Goal: Find specific page/section: Find specific page/section

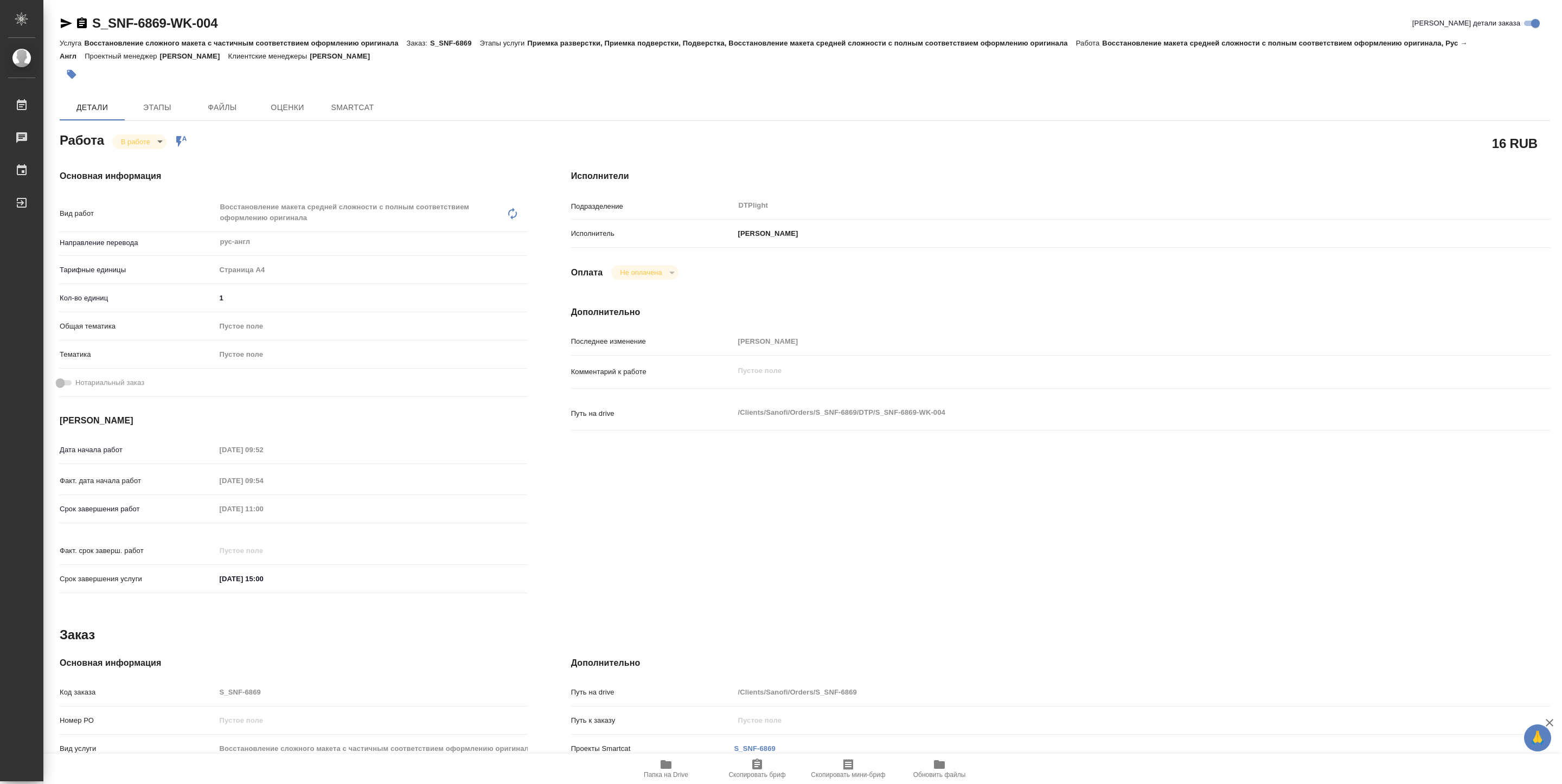
type textarea "x"
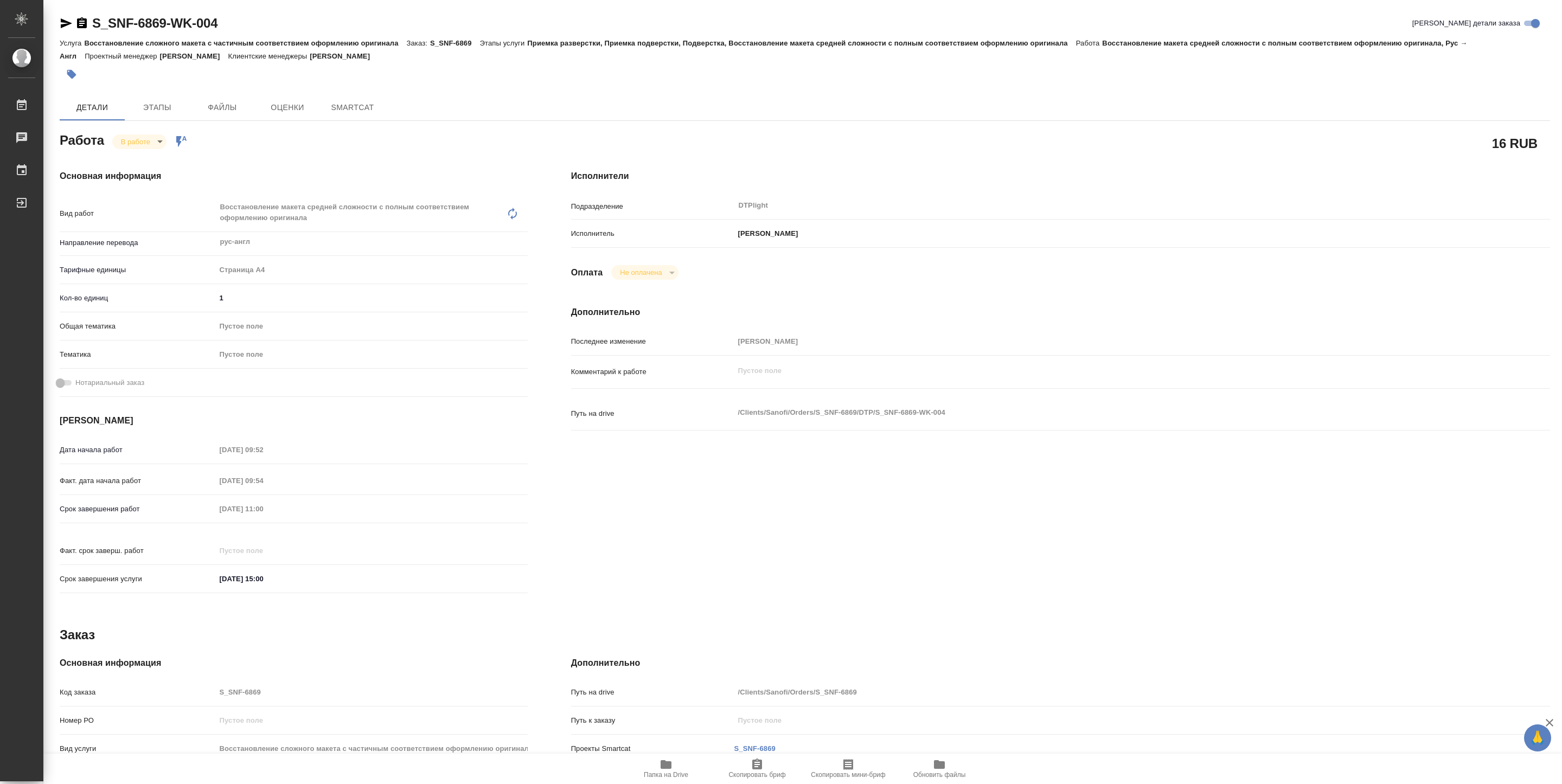
type textarea "x"
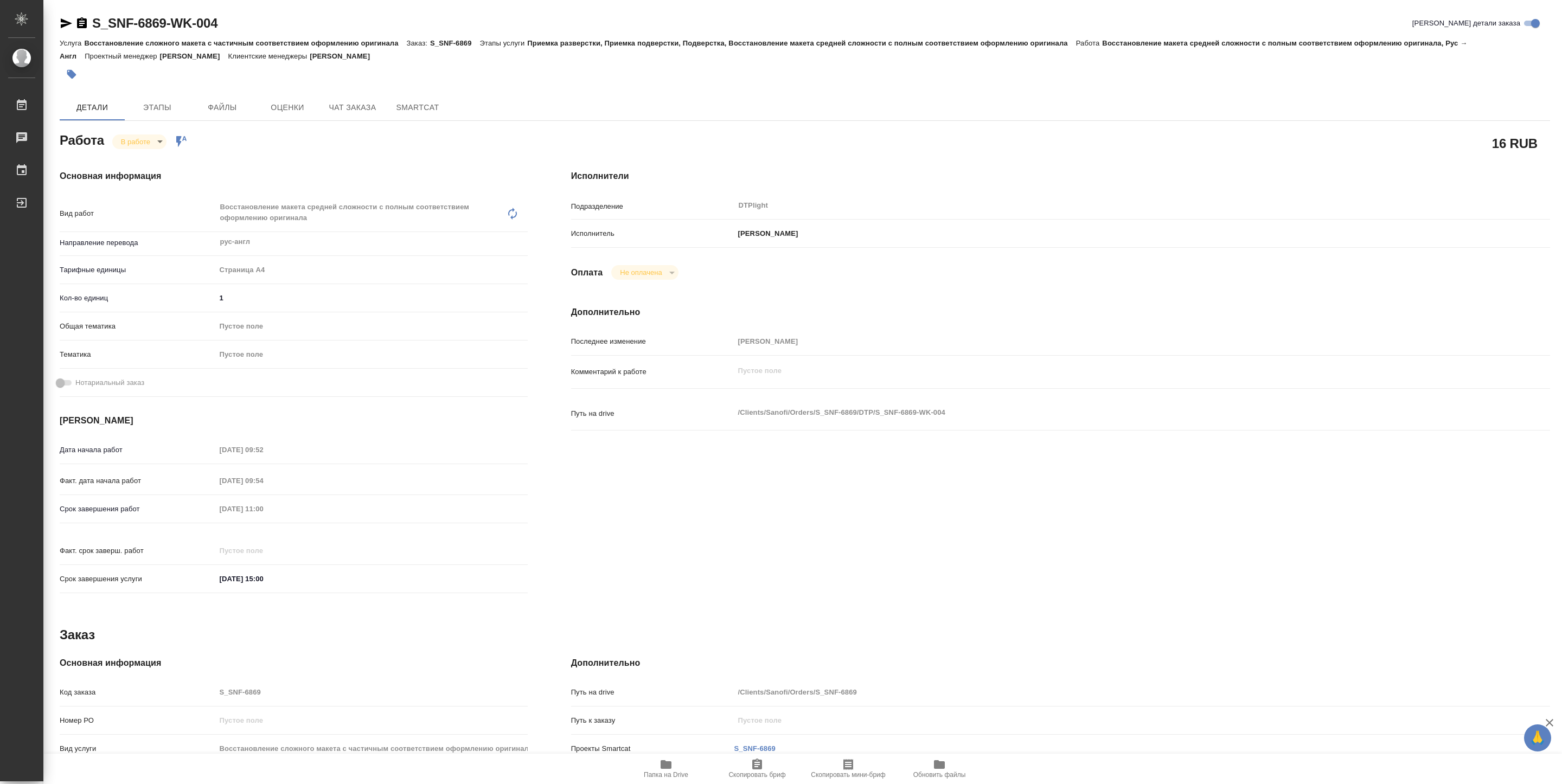
type textarea "x"
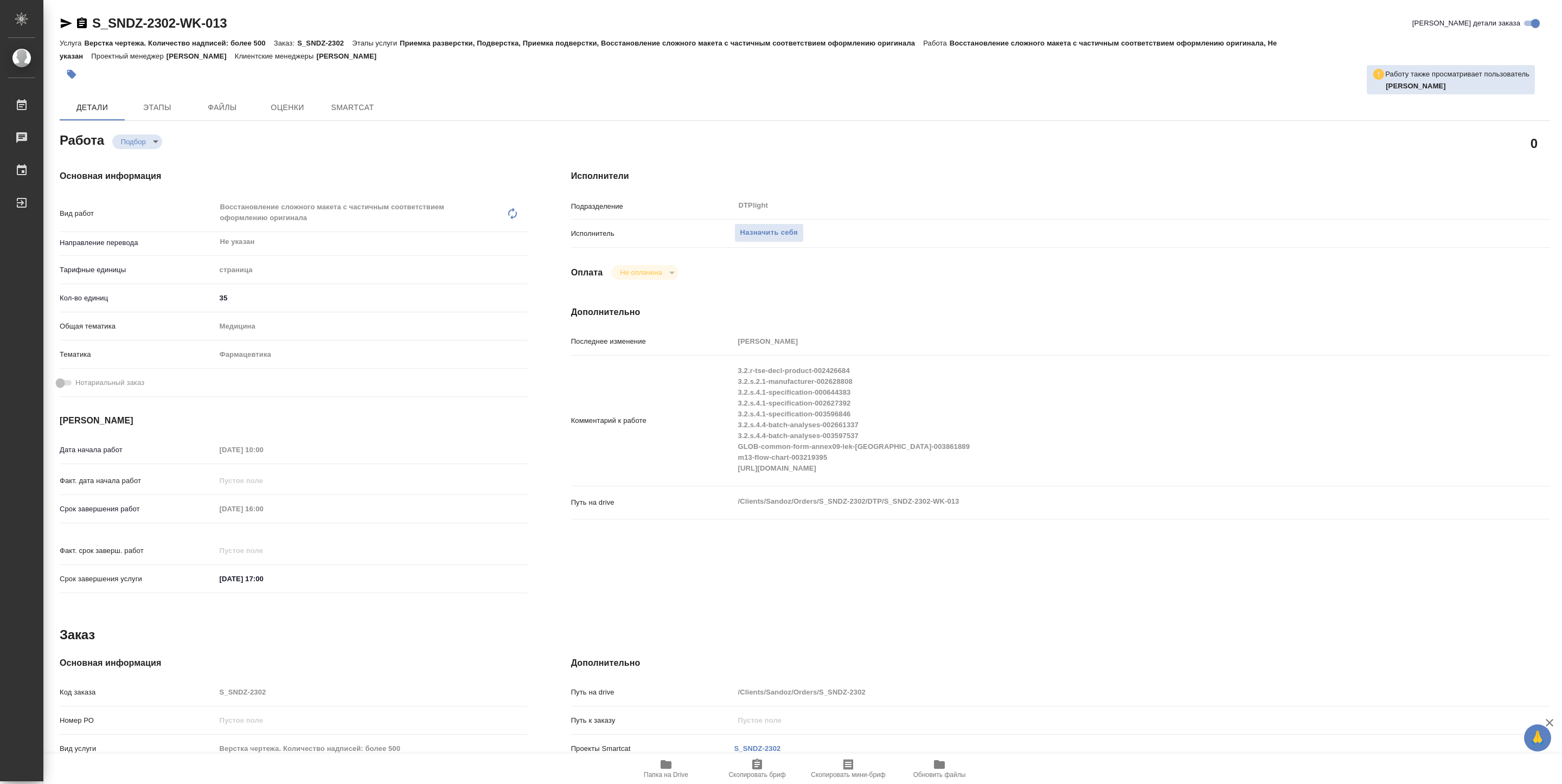
type textarea "x"
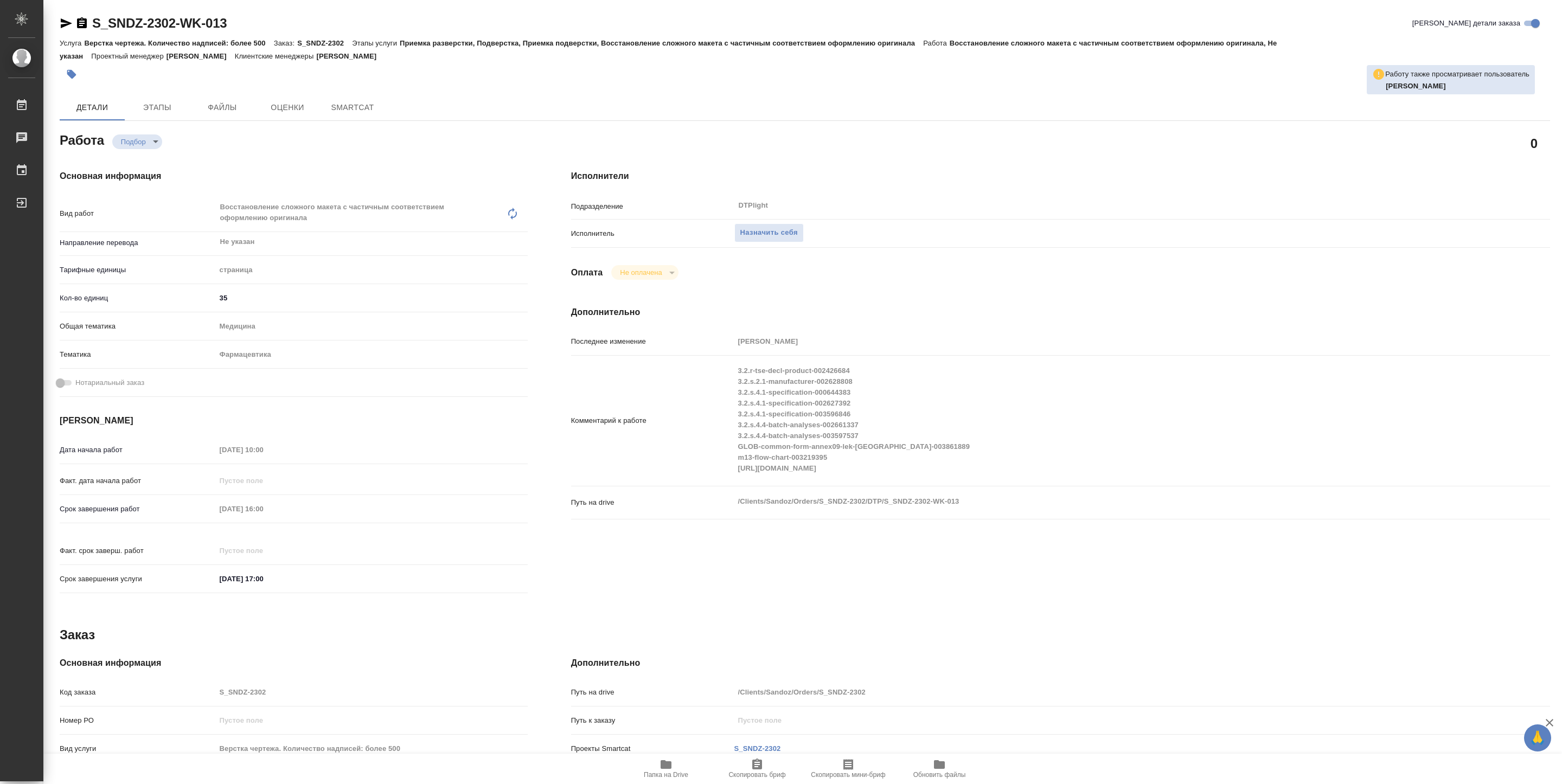
type textarea "x"
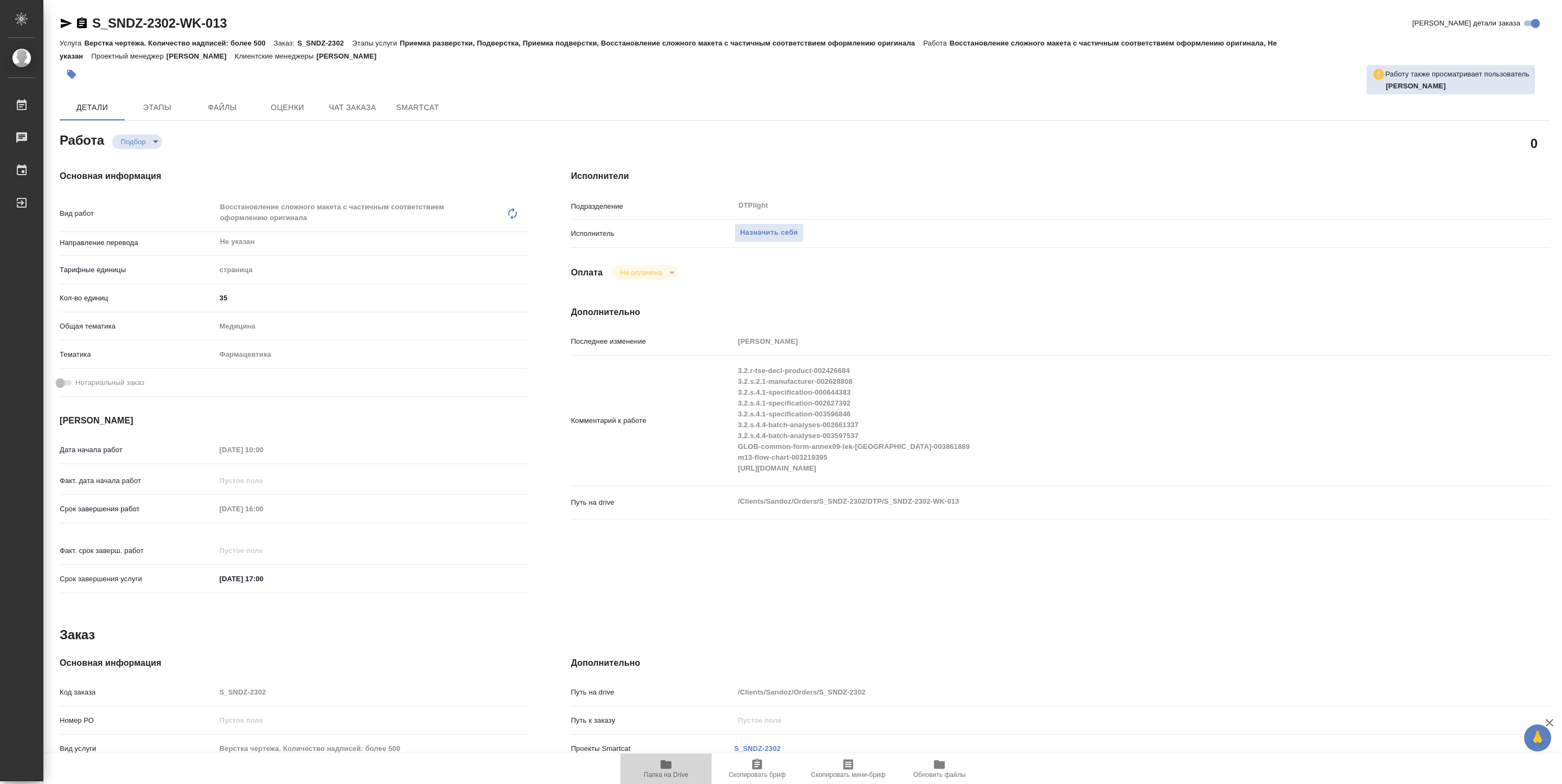
click at [656, 768] on span "Папка на Drive" at bounding box center [666, 768] width 78 height 21
type textarea "x"
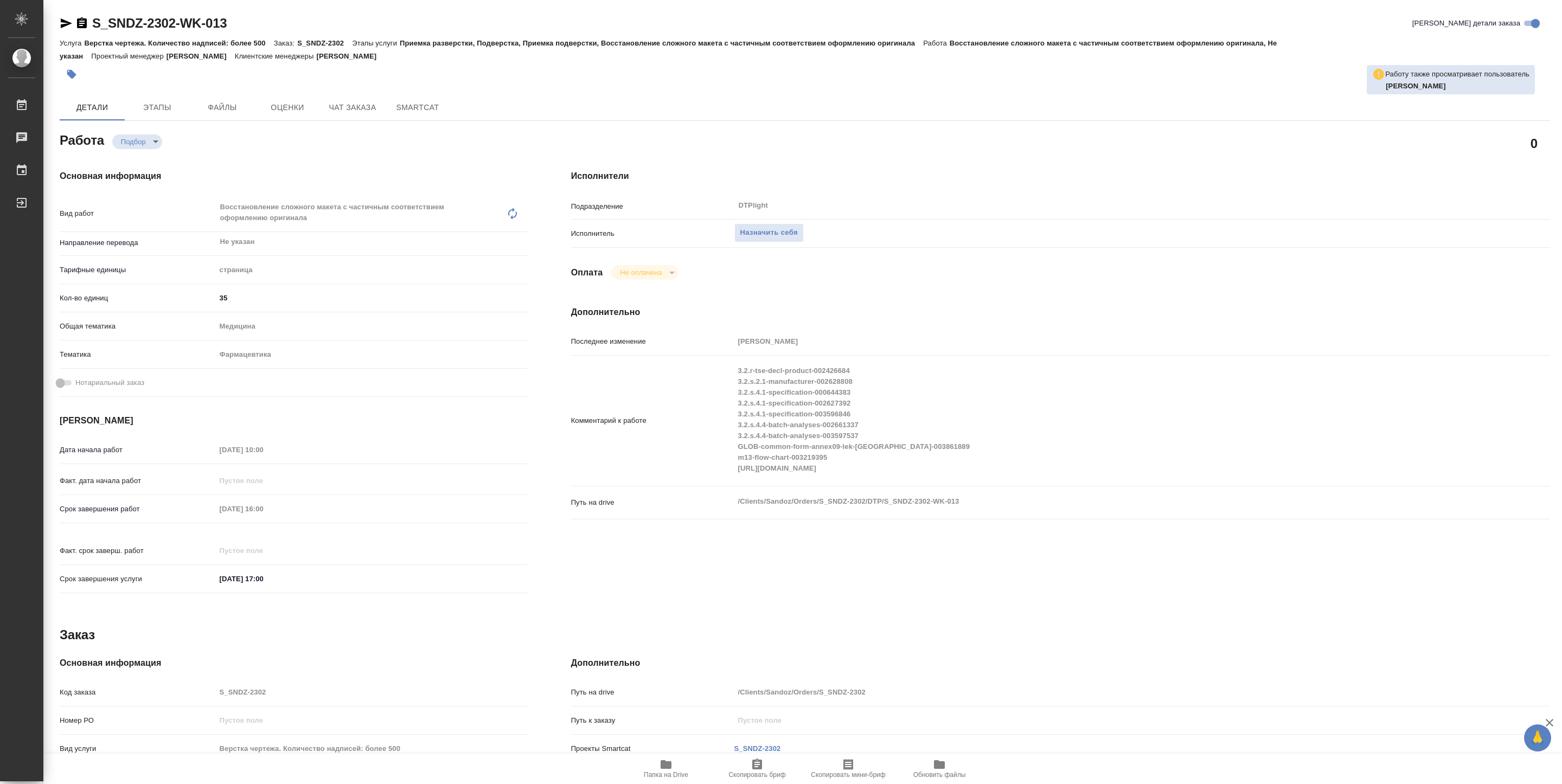
type textarea "x"
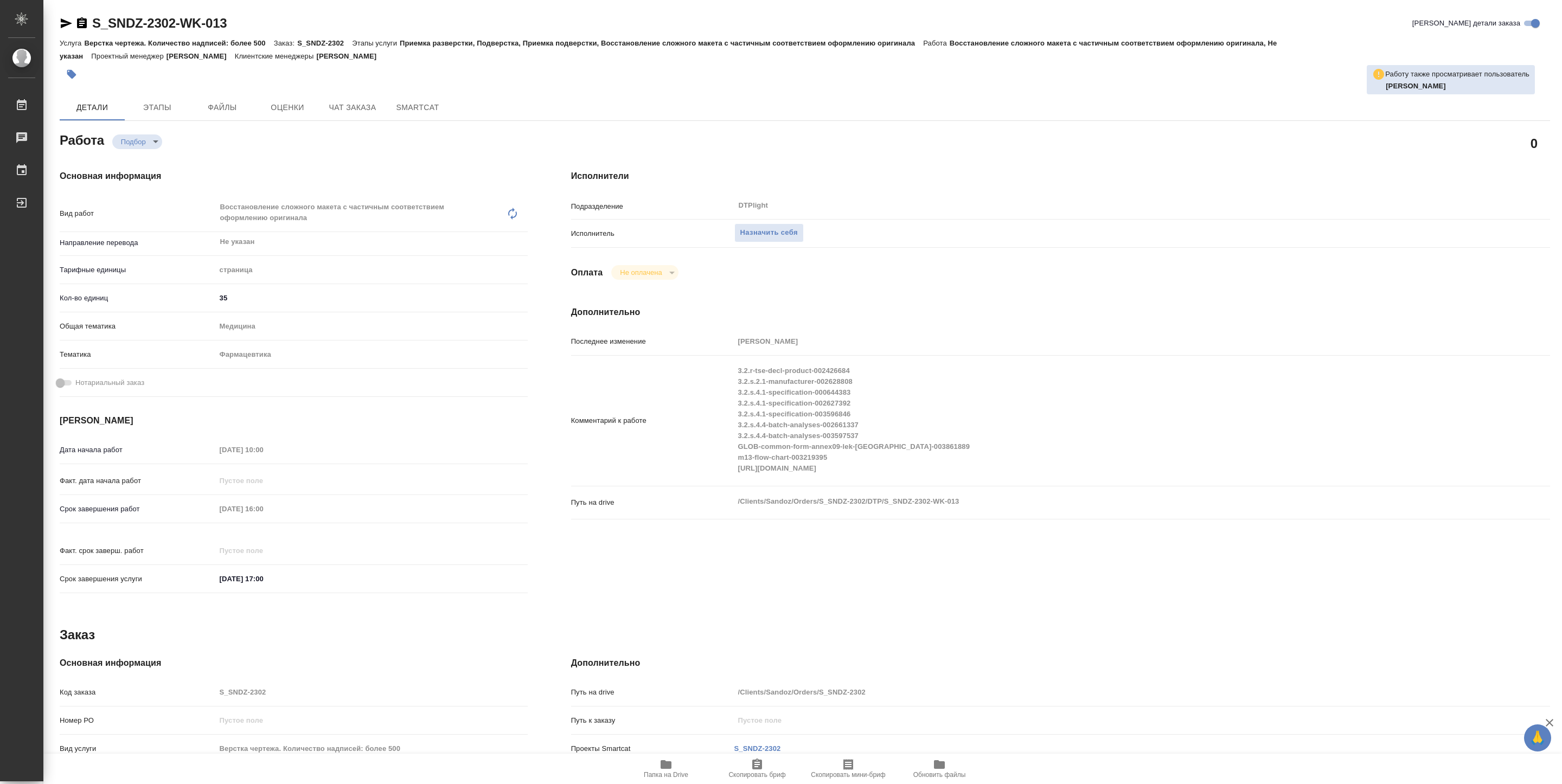
type textarea "x"
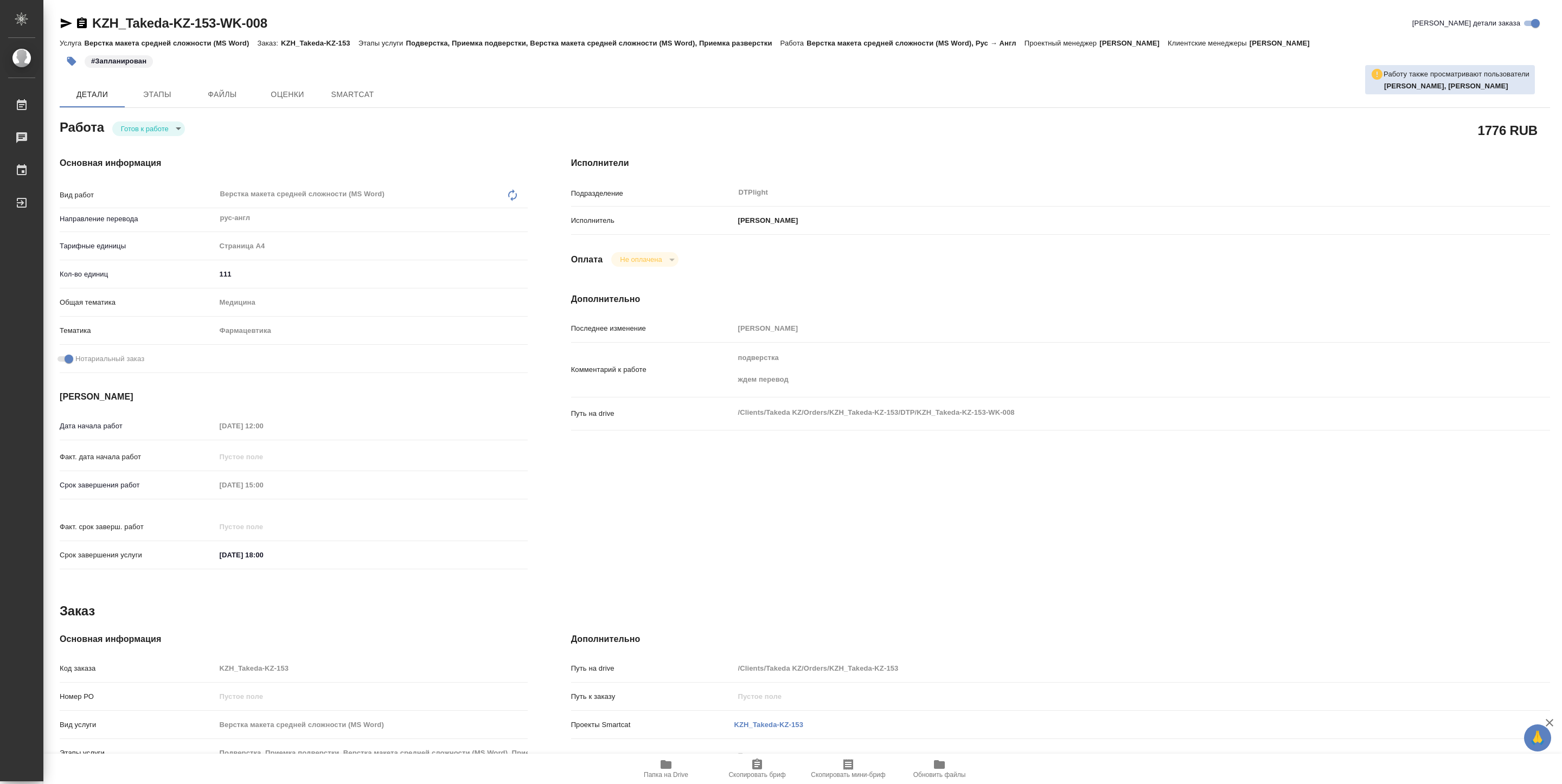
type textarea "x"
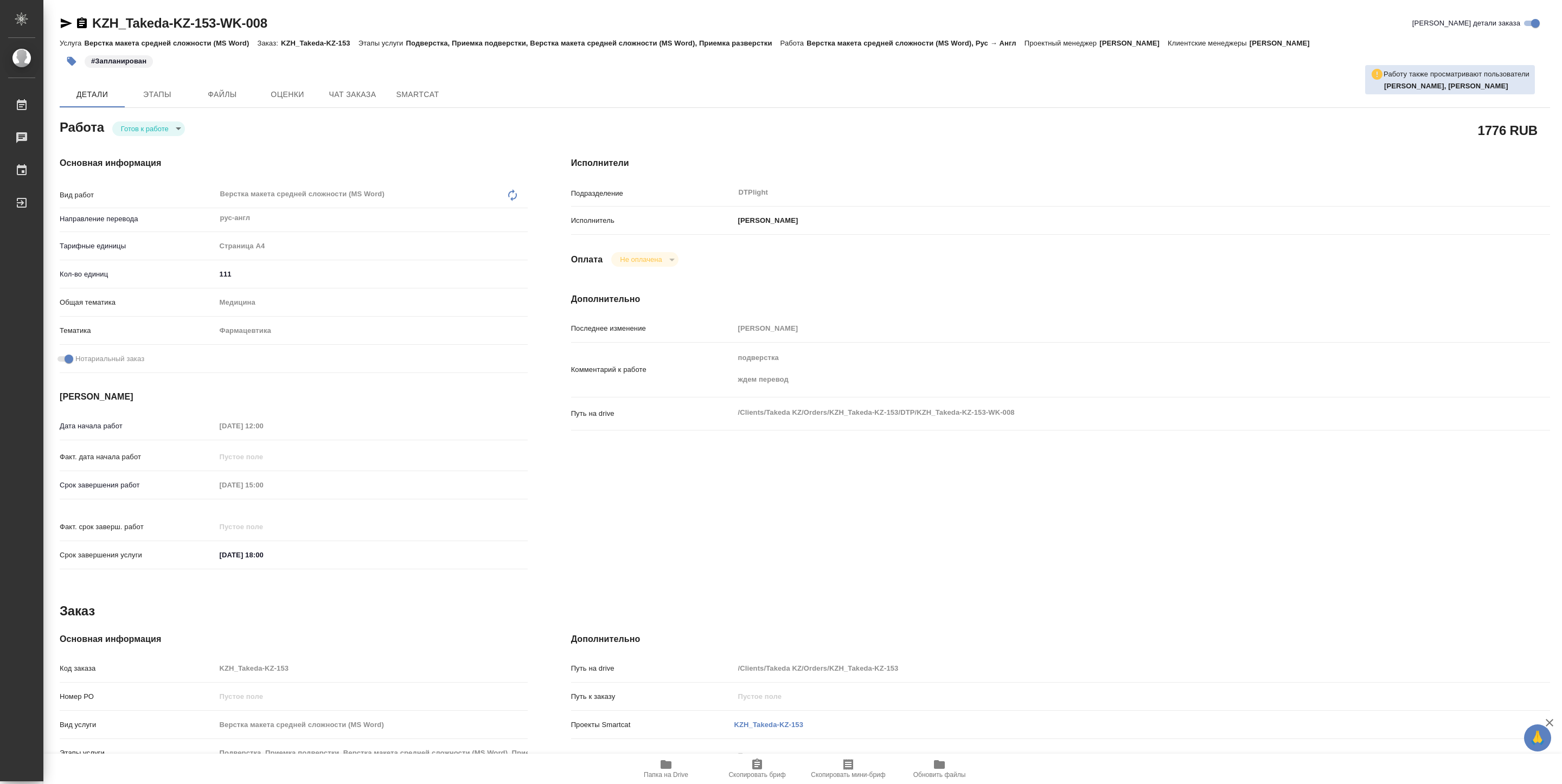
type textarea "x"
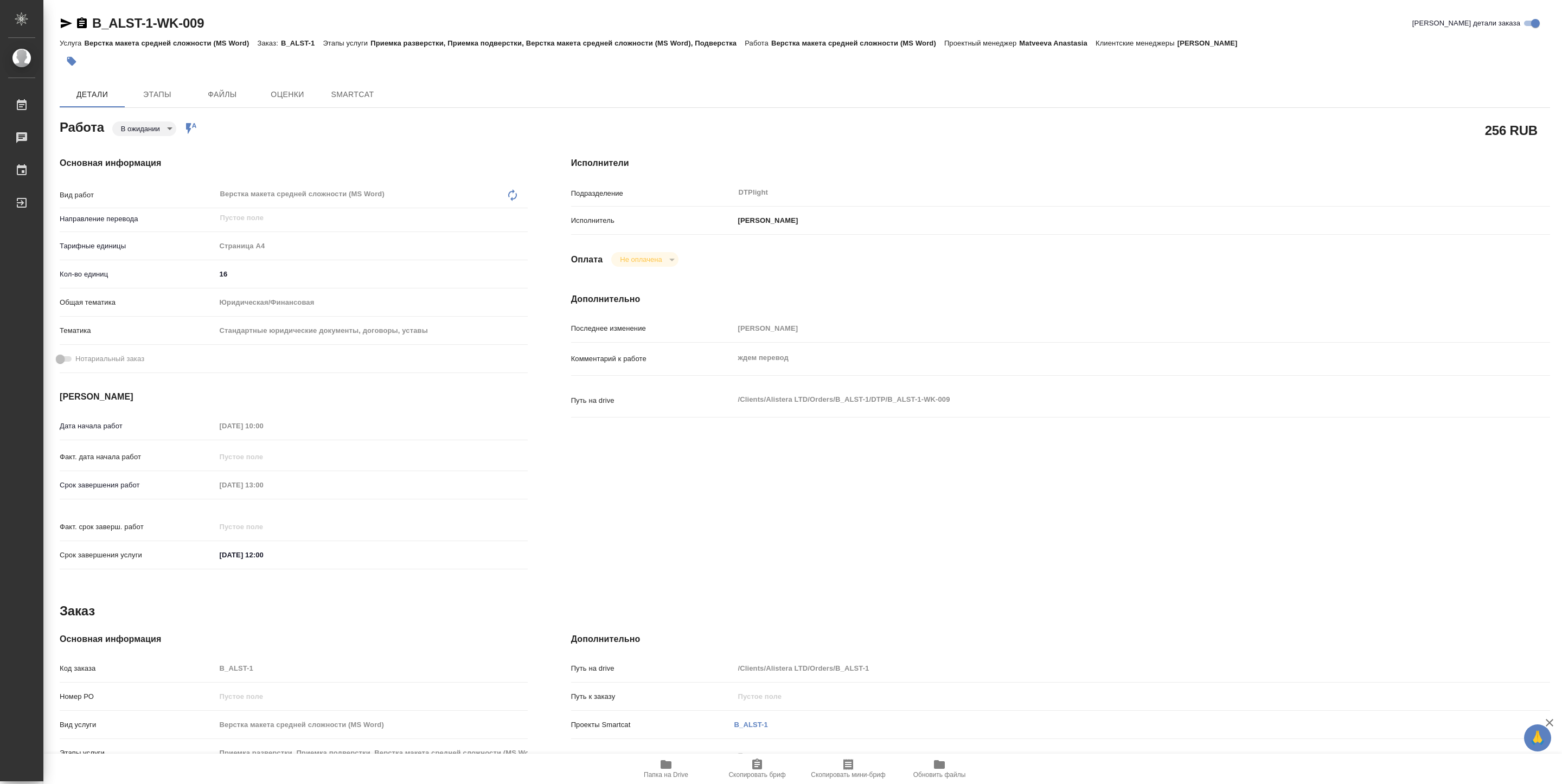
type textarea "x"
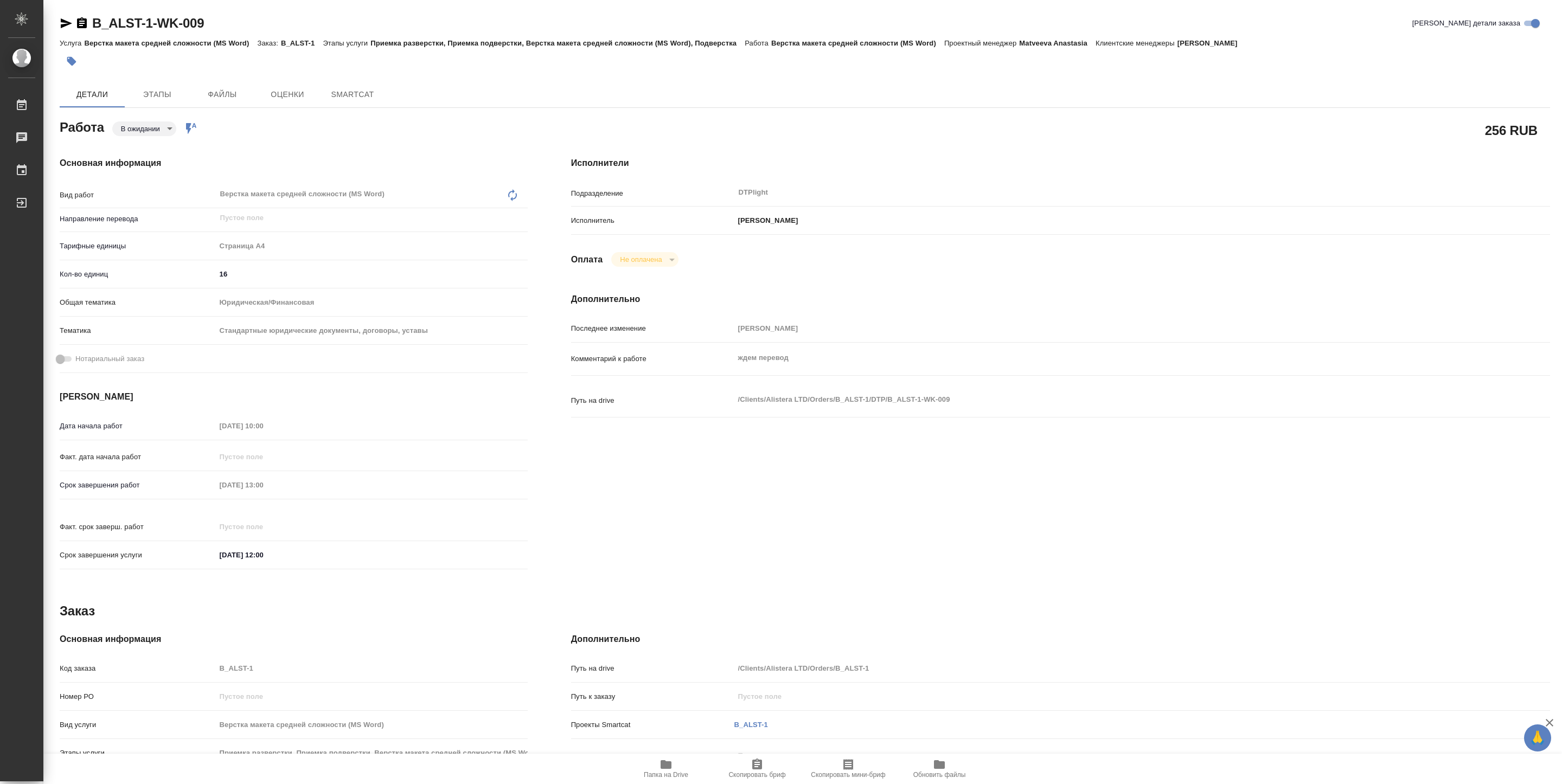
type textarea "x"
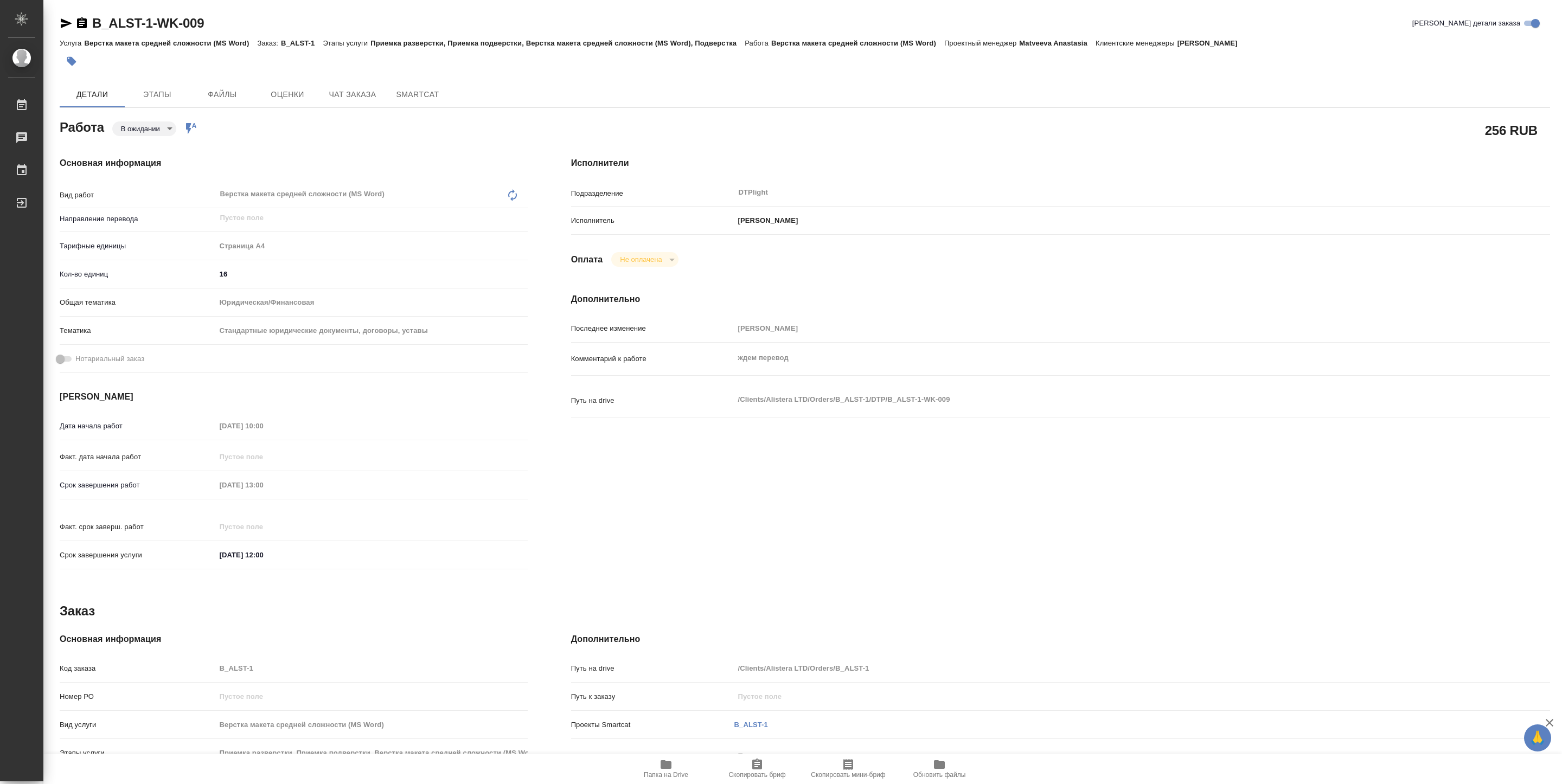
type textarea "x"
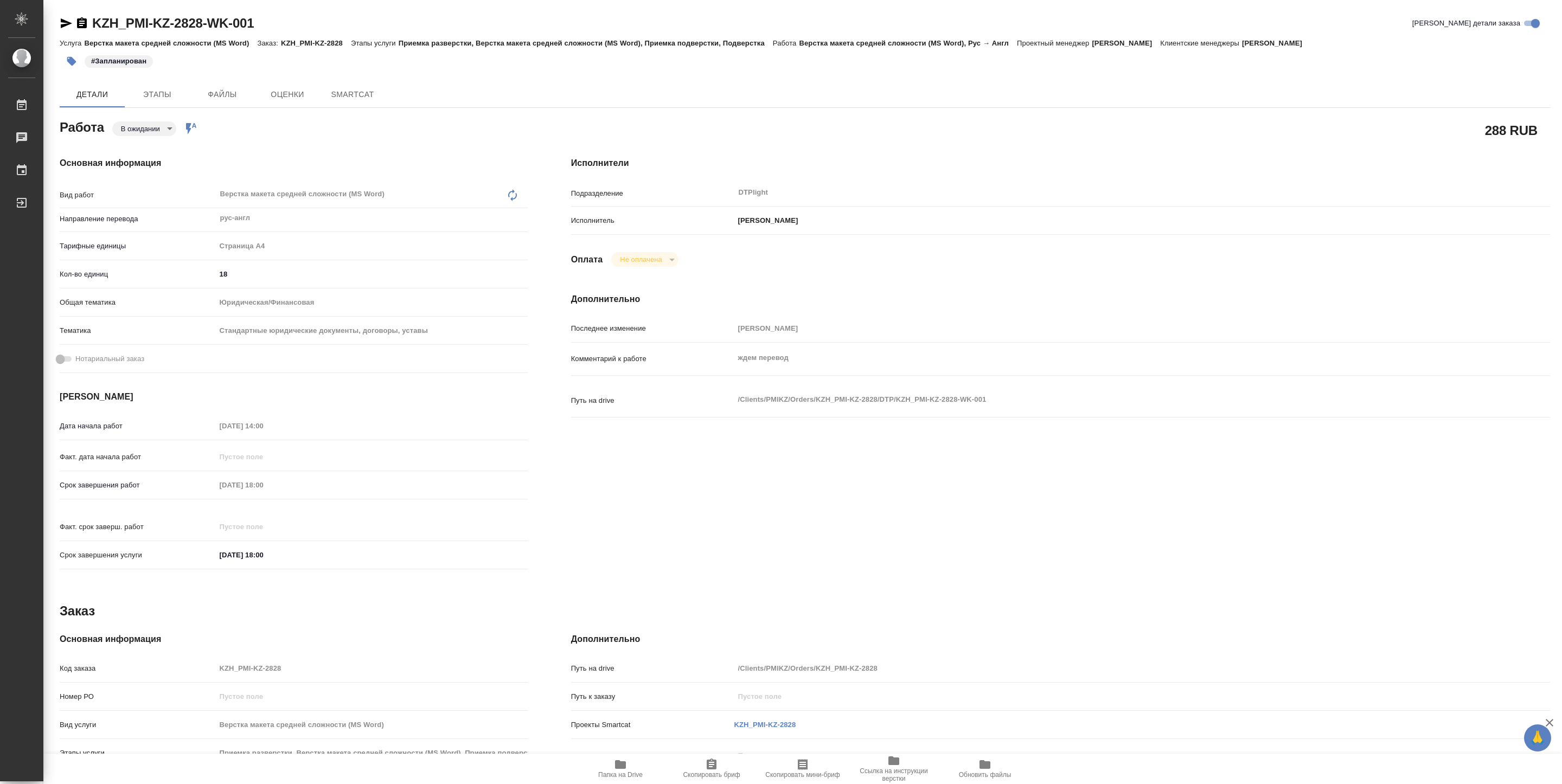
type textarea "x"
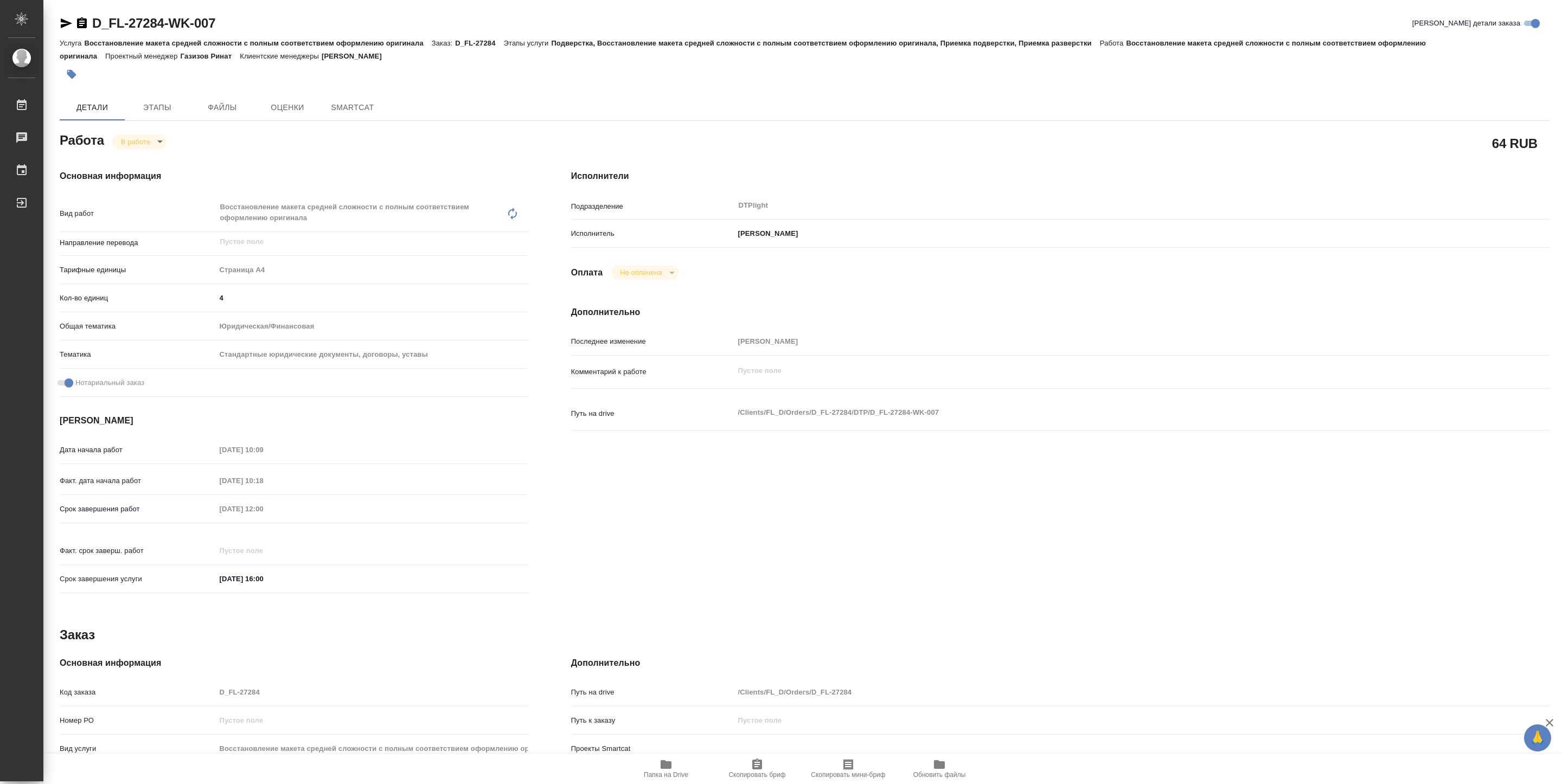
type textarea "x"
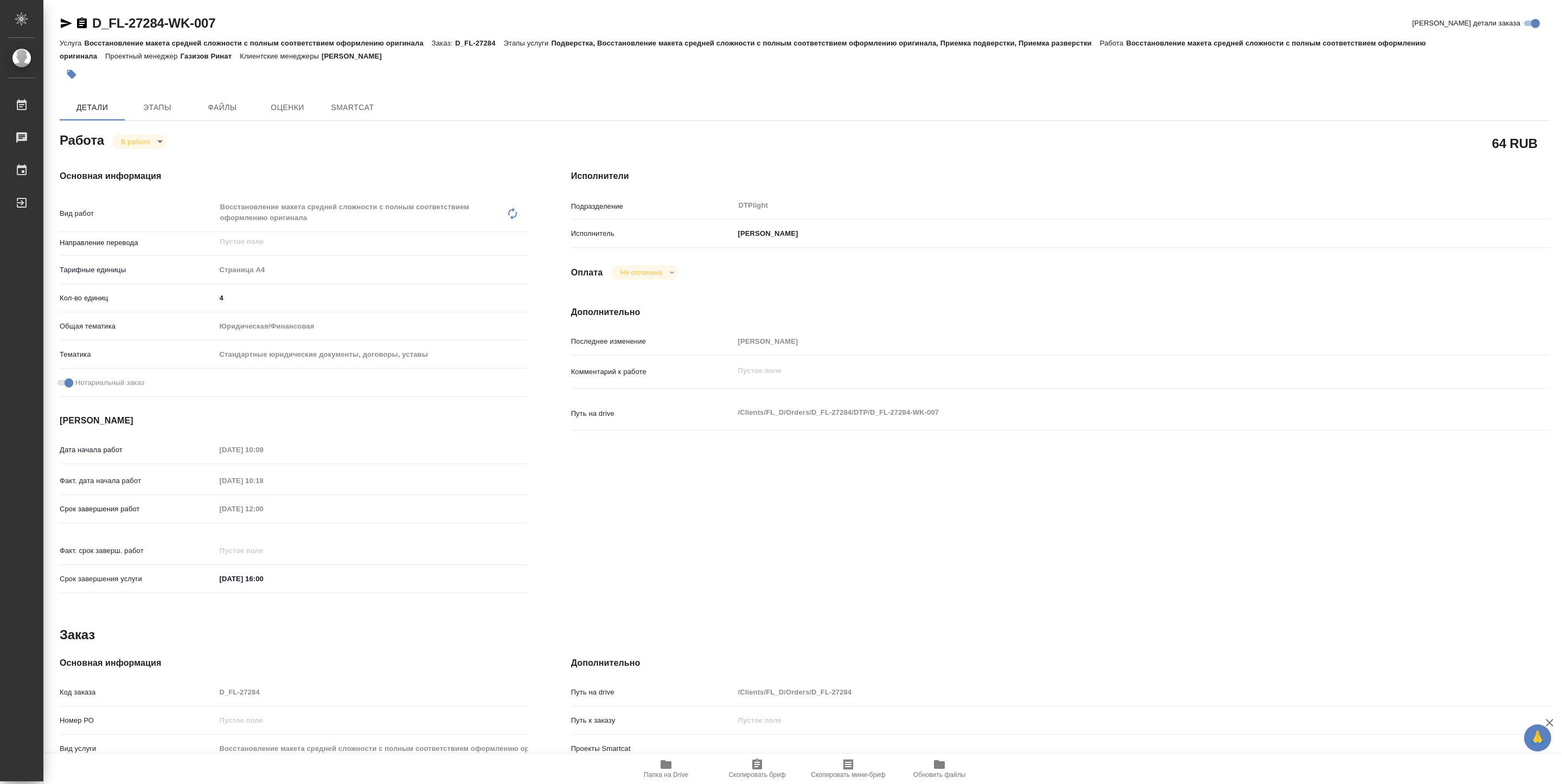
type textarea "x"
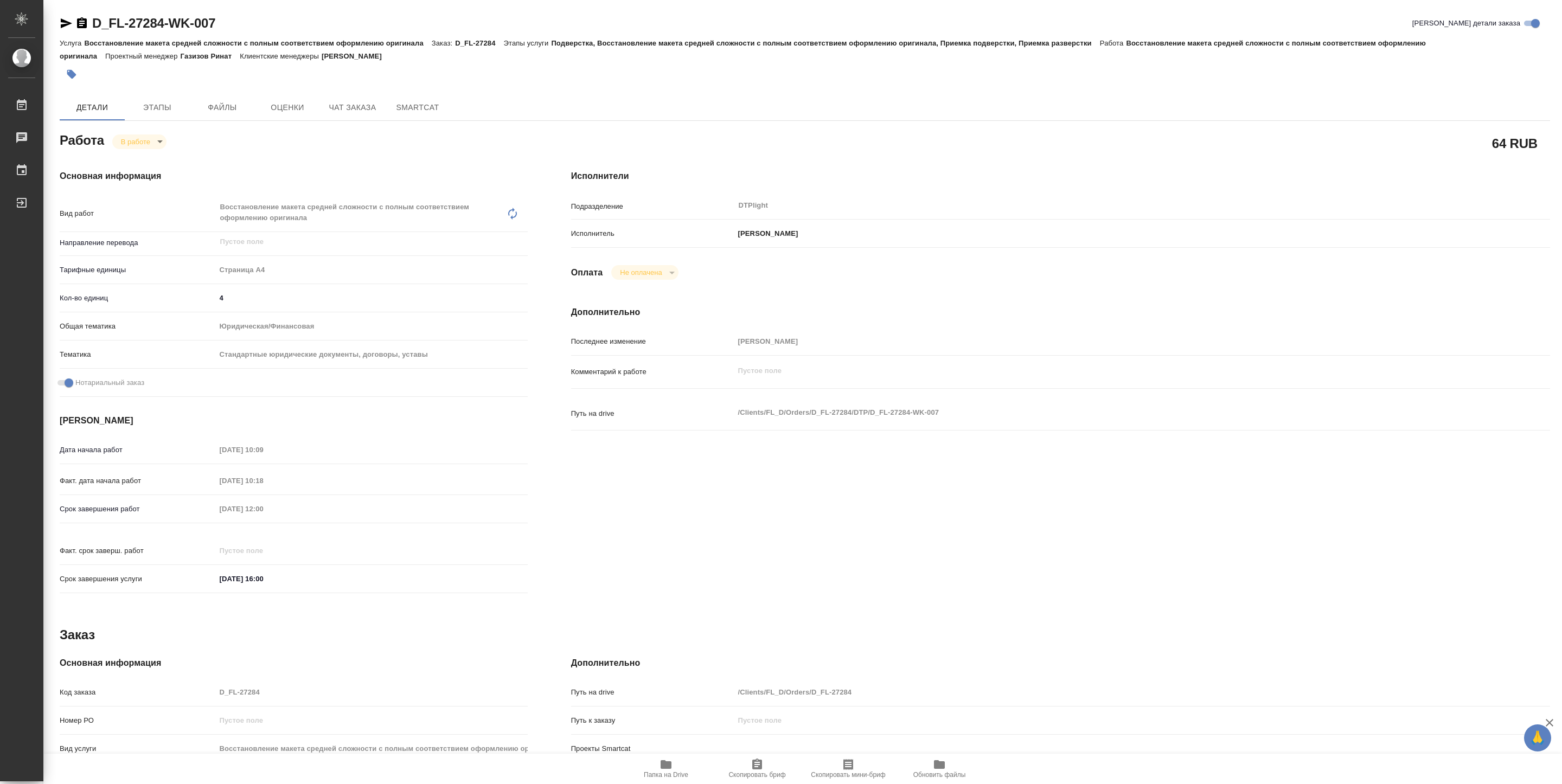
type textarea "x"
